Goal: Information Seeking & Learning: Find specific fact

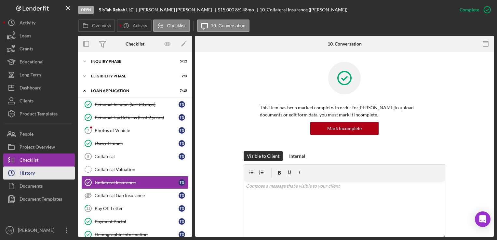
scroll to position [37, 0]
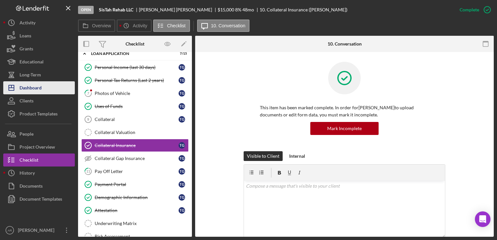
click at [27, 88] on div "Dashboard" at bounding box center [31, 88] width 22 height 15
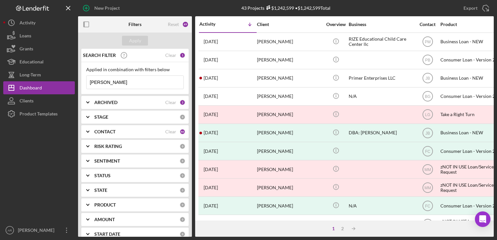
drag, startPoint x: 118, startPoint y: 85, endPoint x: 90, endPoint y: 83, distance: 28.7
click at [90, 83] on input "[PERSON_NAME]" at bounding box center [134, 82] width 97 height 13
paste input "[PERSON_NAME]"
type input "[PERSON_NAME]"
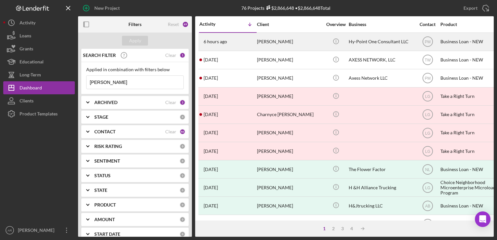
click at [264, 39] on div "[PERSON_NAME]" at bounding box center [289, 41] width 65 height 17
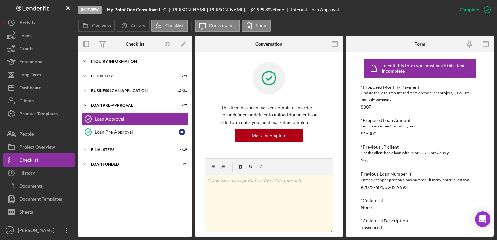
click at [84, 61] on polyline at bounding box center [85, 61] width 2 height 1
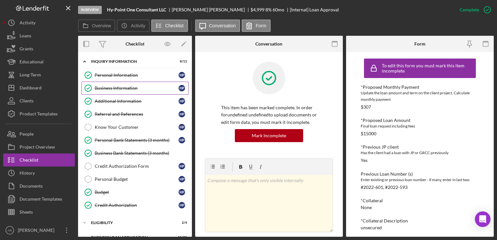
click at [119, 87] on div "Business Information" at bounding box center [137, 87] width 84 height 5
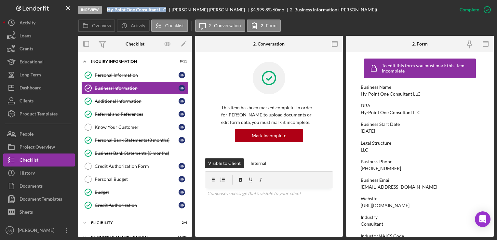
drag, startPoint x: 108, startPoint y: 9, endPoint x: 168, endPoint y: 8, distance: 59.8
click at [168, 8] on div "Hy-Point One Consultant LLC" at bounding box center [139, 9] width 65 height 5
copy b "Hy-Point One Consultant LLC"
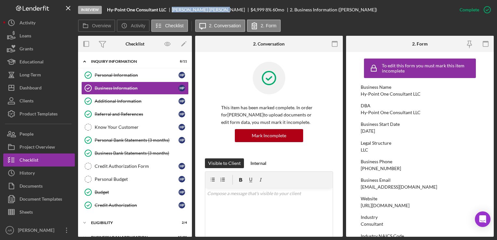
drag, startPoint x: 174, startPoint y: 9, endPoint x: 207, endPoint y: 10, distance: 33.5
click at [207, 10] on div "[PERSON_NAME]" at bounding box center [211, 9] width 79 height 5
copy div "[PERSON_NAME]"
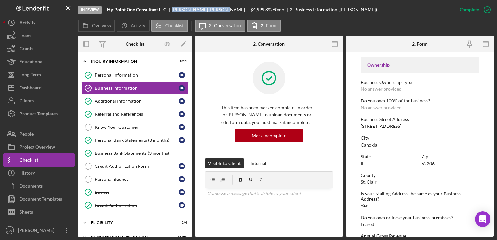
scroll to position [215, 0]
drag, startPoint x: 361, startPoint y: 124, endPoint x: 390, endPoint y: 127, distance: 28.7
click at [390, 127] on div "Business Street Address [STREET_ADDRESS]" at bounding box center [419, 122] width 118 height 12
drag, startPoint x: 390, startPoint y: 127, endPoint x: 384, endPoint y: 127, distance: 5.5
copy div "[STREET_ADDRESS]"
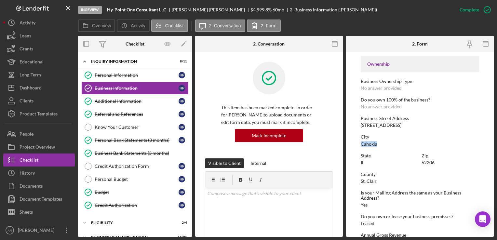
drag, startPoint x: 361, startPoint y: 143, endPoint x: 377, endPoint y: 145, distance: 16.0
click at [377, 145] on div "City Cahokia" at bounding box center [419, 140] width 118 height 12
drag, startPoint x: 377, startPoint y: 145, endPoint x: 372, endPoint y: 145, distance: 5.2
copy div "Cahokia"
drag, startPoint x: 420, startPoint y: 163, endPoint x: 435, endPoint y: 164, distance: 14.7
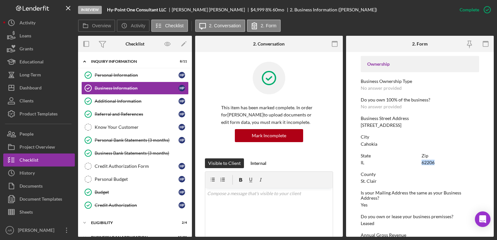
click at [435, 164] on div "Zip 62206" at bounding box center [450, 159] width 58 height 12
drag, startPoint x: 435, startPoint y: 164, endPoint x: 426, endPoint y: 163, distance: 8.5
copy div "62206"
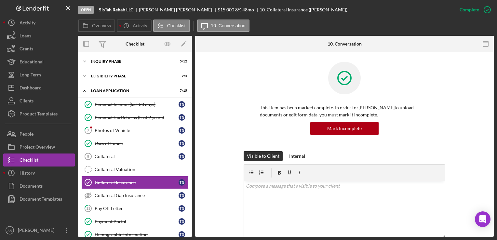
click at [30, 88] on div "Dashboard" at bounding box center [31, 88] width 22 height 15
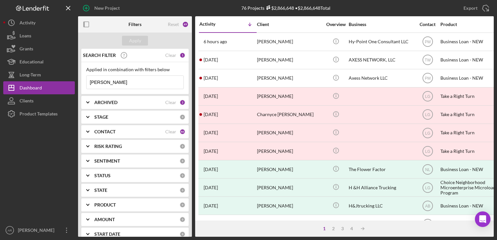
drag, startPoint x: 122, startPoint y: 84, endPoint x: 84, endPoint y: 80, distance: 38.3
click at [84, 80] on div "Applied in combination with filters below Henry Phillips Icon/Menu Close" at bounding box center [134, 78] width 107 height 32
paste input "Therron Green"
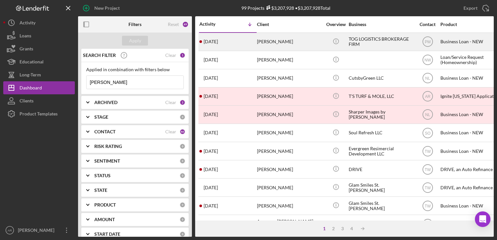
type input "Therron Green"
click at [277, 39] on div "Therron Green" at bounding box center [289, 41] width 65 height 17
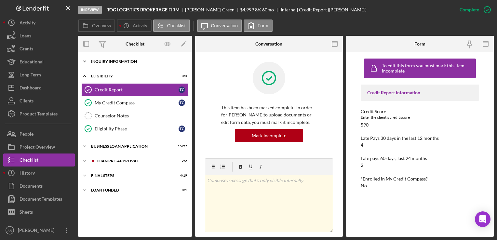
click at [86, 60] on icon "Icon/Expander" at bounding box center [84, 61] width 13 height 13
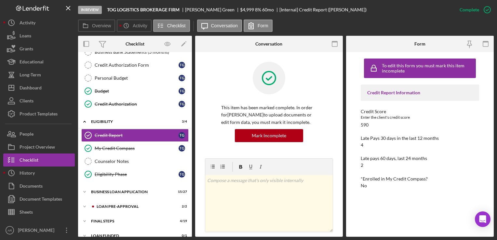
scroll to position [108, 0]
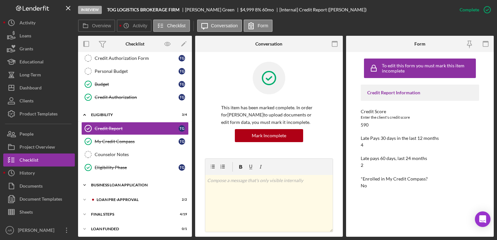
click at [83, 181] on icon "Icon/Expander" at bounding box center [84, 184] width 13 height 13
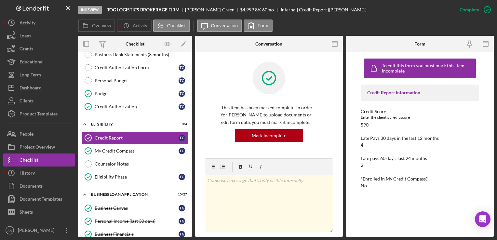
scroll to position [0, 0]
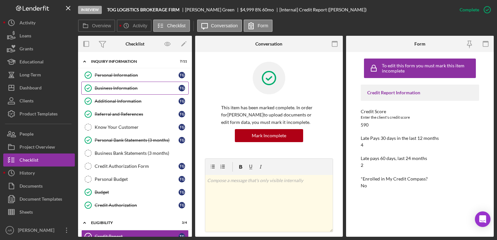
click at [106, 87] on div "Business Information" at bounding box center [137, 87] width 84 height 5
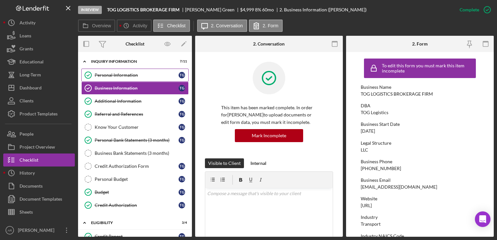
click at [109, 75] on div "Personal Information" at bounding box center [137, 74] width 84 height 5
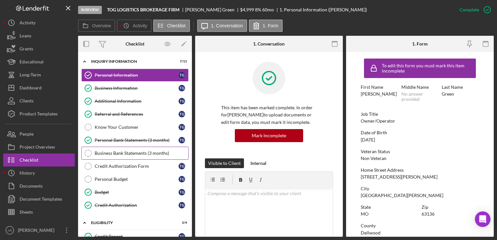
click at [124, 153] on div "Business Bank Statements (3 months)" at bounding box center [142, 152] width 94 height 5
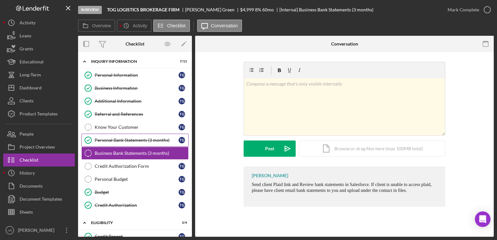
click at [121, 140] on div "Personal Bank Statements (3 months)" at bounding box center [137, 139] width 84 height 5
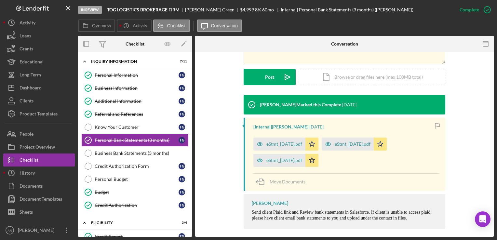
scroll to position [165, 0]
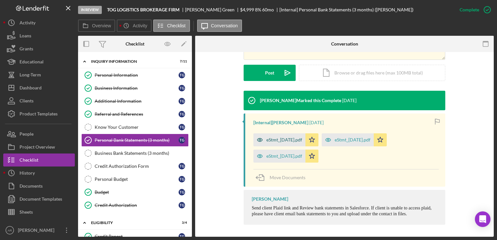
click at [277, 139] on div "eStmt_2025-09-08.pdf" at bounding box center [284, 139] width 36 height 5
click at [305, 139] on icon "Icon/Star" at bounding box center [311, 139] width 13 height 13
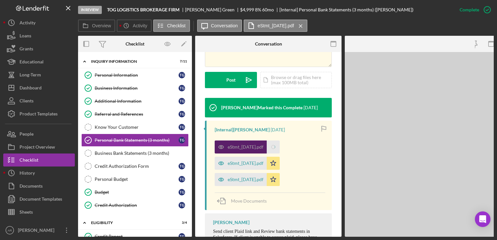
scroll to position [173, 0]
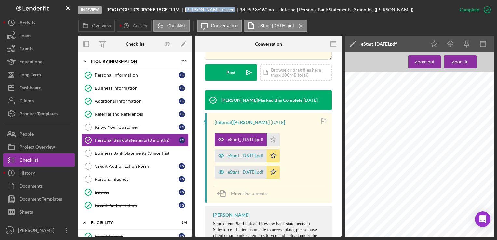
drag, startPoint x: 185, startPoint y: 8, endPoint x: 215, endPoint y: 11, distance: 30.0
click at [215, 11] on div "TOG LOGISTICS BROKERAGE FIRM Therron Green $4,999 8 % 60 mo [Internal] Personal…" at bounding box center [260, 9] width 306 height 5
copy div "Therron Green"
click at [119, 88] on div "Business Information" at bounding box center [137, 87] width 84 height 5
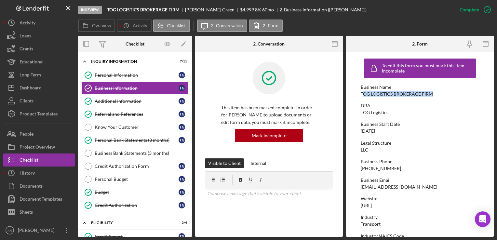
drag, startPoint x: 362, startPoint y: 93, endPoint x: 434, endPoint y: 93, distance: 72.5
click at [434, 93] on div "Business Name TOG LOGISTICS BROKERAGE FIRM" at bounding box center [419, 91] width 118 height 12
click at [361, 94] on div "TOG LOGISTICS BROKERAGE FIRM" at bounding box center [396, 93] width 72 height 5
drag, startPoint x: 361, startPoint y: 92, endPoint x: 433, endPoint y: 94, distance: 72.2
click at [433, 94] on div "TOG LOGISTICS BROKERAGE FIRM" at bounding box center [396, 93] width 72 height 5
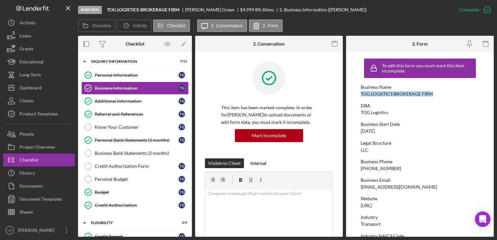
drag, startPoint x: 433, startPoint y: 94, endPoint x: 430, endPoint y: 94, distance: 3.3
copy div "TOG LOGISTICS BROKERAGE FIRM"
drag, startPoint x: 361, startPoint y: 111, endPoint x: 385, endPoint y: 113, distance: 24.1
click at [385, 113] on div "TOG Logistics" at bounding box center [374, 112] width 28 height 5
drag, startPoint x: 385, startPoint y: 113, endPoint x: 360, endPoint y: 111, distance: 25.5
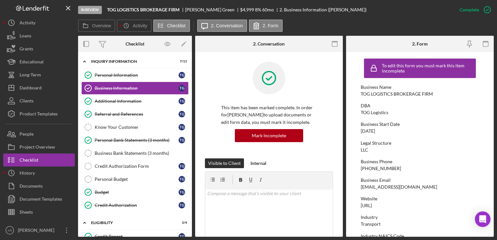
click at [360, 111] on form "To edit this form you must mark this item incomplete Business Name TOG LOGISTIC…" at bounding box center [420, 144] width 148 height 185
click at [359, 110] on form "To edit this form you must mark this item incomplete Business Name TOG LOGISTIC…" at bounding box center [420, 144] width 148 height 185
drag, startPoint x: 360, startPoint y: 111, endPoint x: 389, endPoint y: 114, distance: 29.4
click at [389, 114] on div "DBA TOG Logistics" at bounding box center [419, 109] width 118 height 12
drag, startPoint x: 389, startPoint y: 114, endPoint x: 381, endPoint y: 112, distance: 8.3
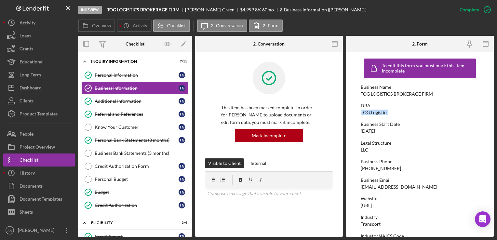
copy div "TOG Logistics"
drag, startPoint x: 186, startPoint y: 8, endPoint x: 215, endPoint y: 10, distance: 29.7
click at [215, 10] on div "Therron Green" at bounding box center [212, 9] width 55 height 5
drag, startPoint x: 215, startPoint y: 10, endPoint x: 209, endPoint y: 10, distance: 6.2
copy div "Therron Green"
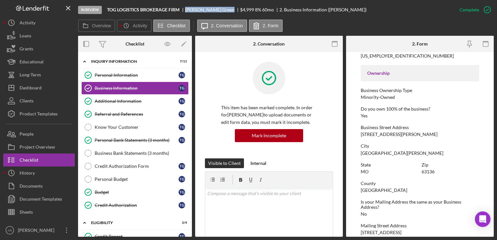
scroll to position [206, 0]
drag, startPoint x: 361, startPoint y: 133, endPoint x: 396, endPoint y: 133, distance: 34.1
click at [396, 133] on div "Business Street Address 9625 Newton Dr." at bounding box center [419, 130] width 118 height 12
drag, startPoint x: 396, startPoint y: 133, endPoint x: 390, endPoint y: 134, distance: 5.5
copy div "9625 Newton Dr."
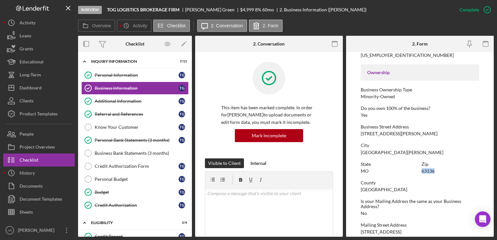
drag, startPoint x: 420, startPoint y: 171, endPoint x: 434, endPoint y: 172, distance: 13.7
click at [434, 172] on div "Zip 63136" at bounding box center [450, 168] width 58 height 12
copy div "63136"
